Goal: Task Accomplishment & Management: Use online tool/utility

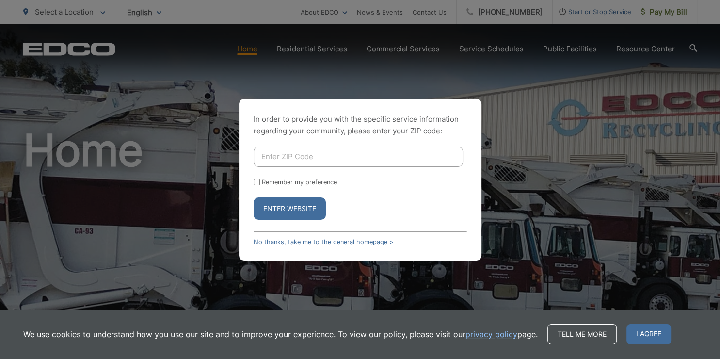
click at [308, 154] on input "Enter ZIP Code" at bounding box center [359, 156] width 210 height 20
type input "92118"
click at [257, 182] on input "Remember my preference" at bounding box center [257, 182] width 6 height 6
checkbox input "true"
click at [285, 208] on button "Enter Website" at bounding box center [290, 208] width 72 height 22
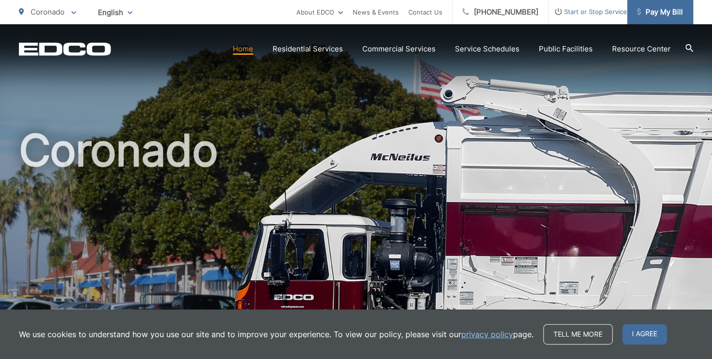
click at [647, 9] on span "Pay My Bill" at bounding box center [660, 12] width 46 height 12
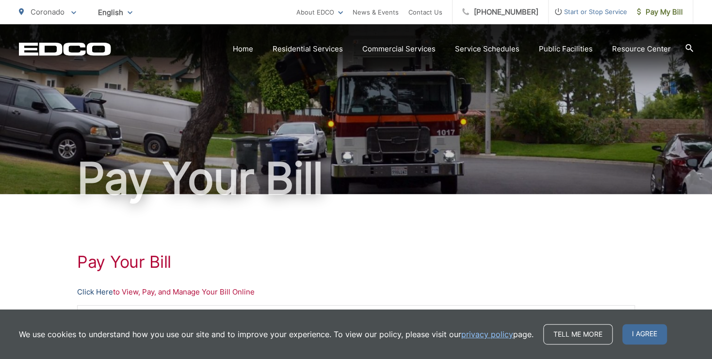
click at [95, 290] on link "Click Here" at bounding box center [95, 292] width 36 height 12
